Goal: Obtain resource: Download file/media

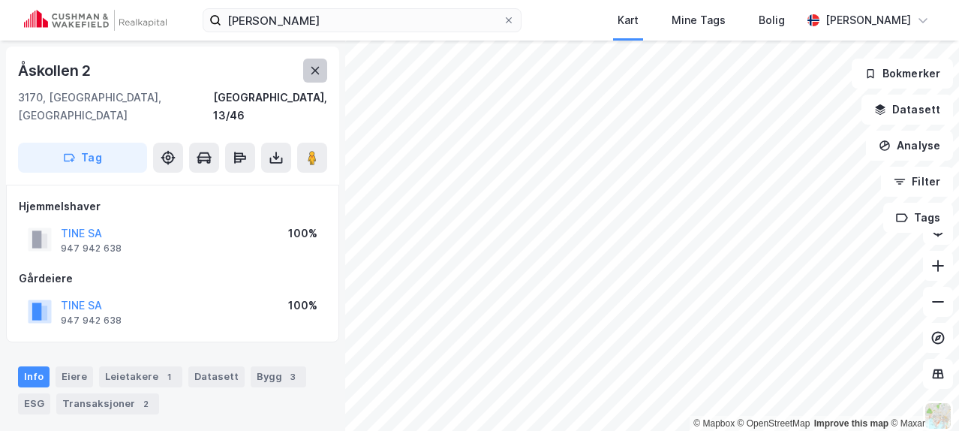
click at [322, 77] on button at bounding box center [315, 71] width 24 height 24
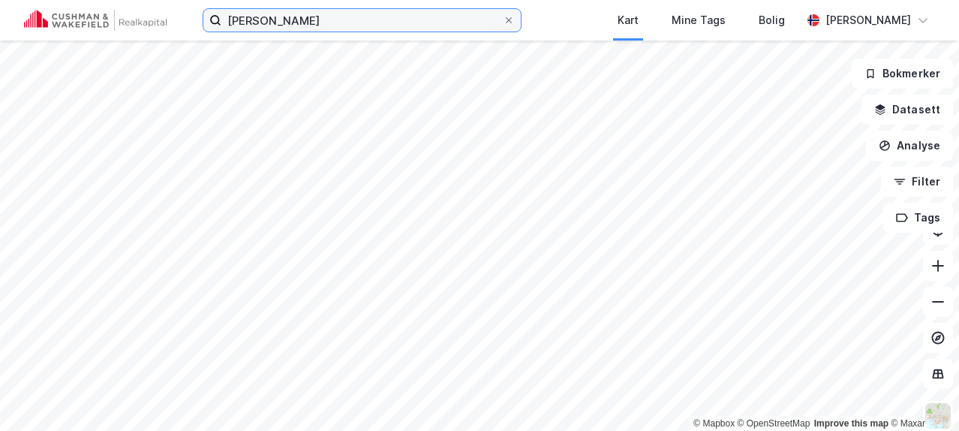
drag, startPoint x: 288, startPoint y: 22, endPoint x: 208, endPoint y: 21, distance: 79.6
click at [208, 21] on label "[PERSON_NAME]" at bounding box center [362, 20] width 319 height 24
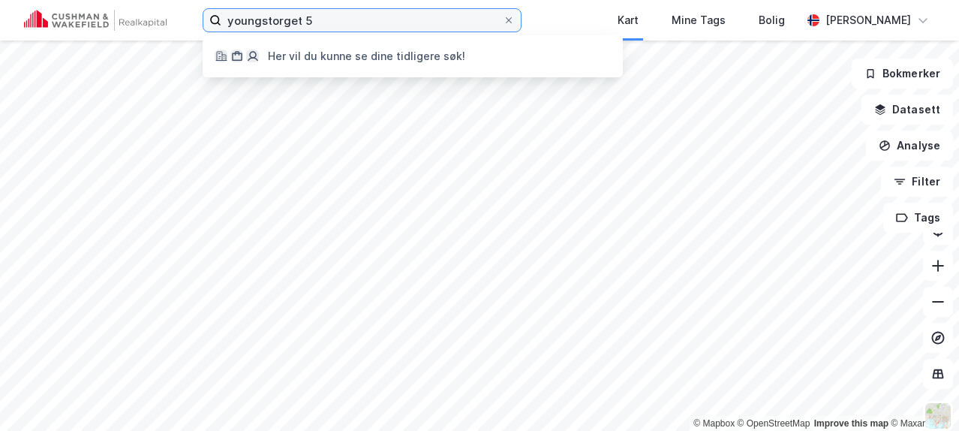
type input "youngstorget 5"
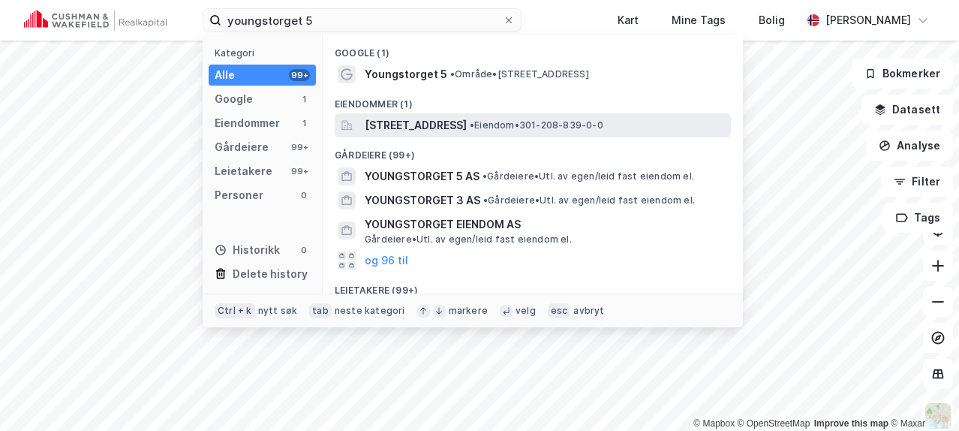
click at [474, 129] on span "•" at bounding box center [472, 124] width 5 height 11
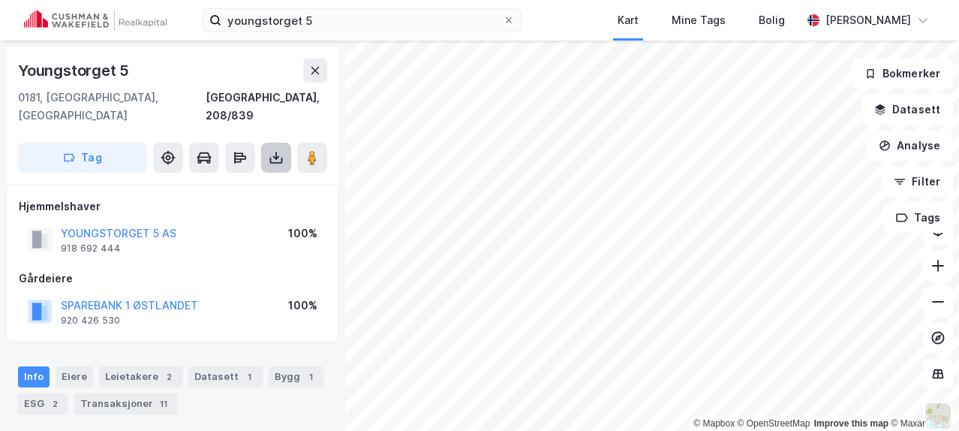
click at [275, 150] on icon at bounding box center [276, 157] width 15 height 15
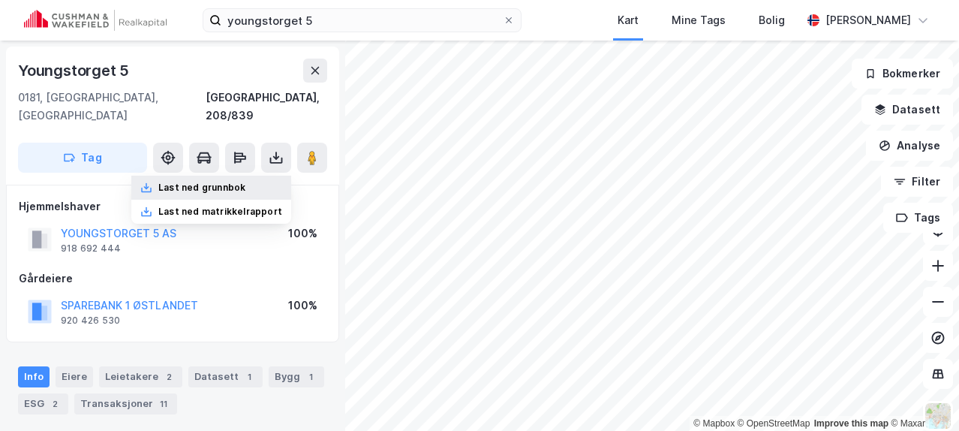
click at [232, 182] on div "Last ned grunnbok" at bounding box center [201, 188] width 87 height 12
